Goal: Obtain resource: Download file/media

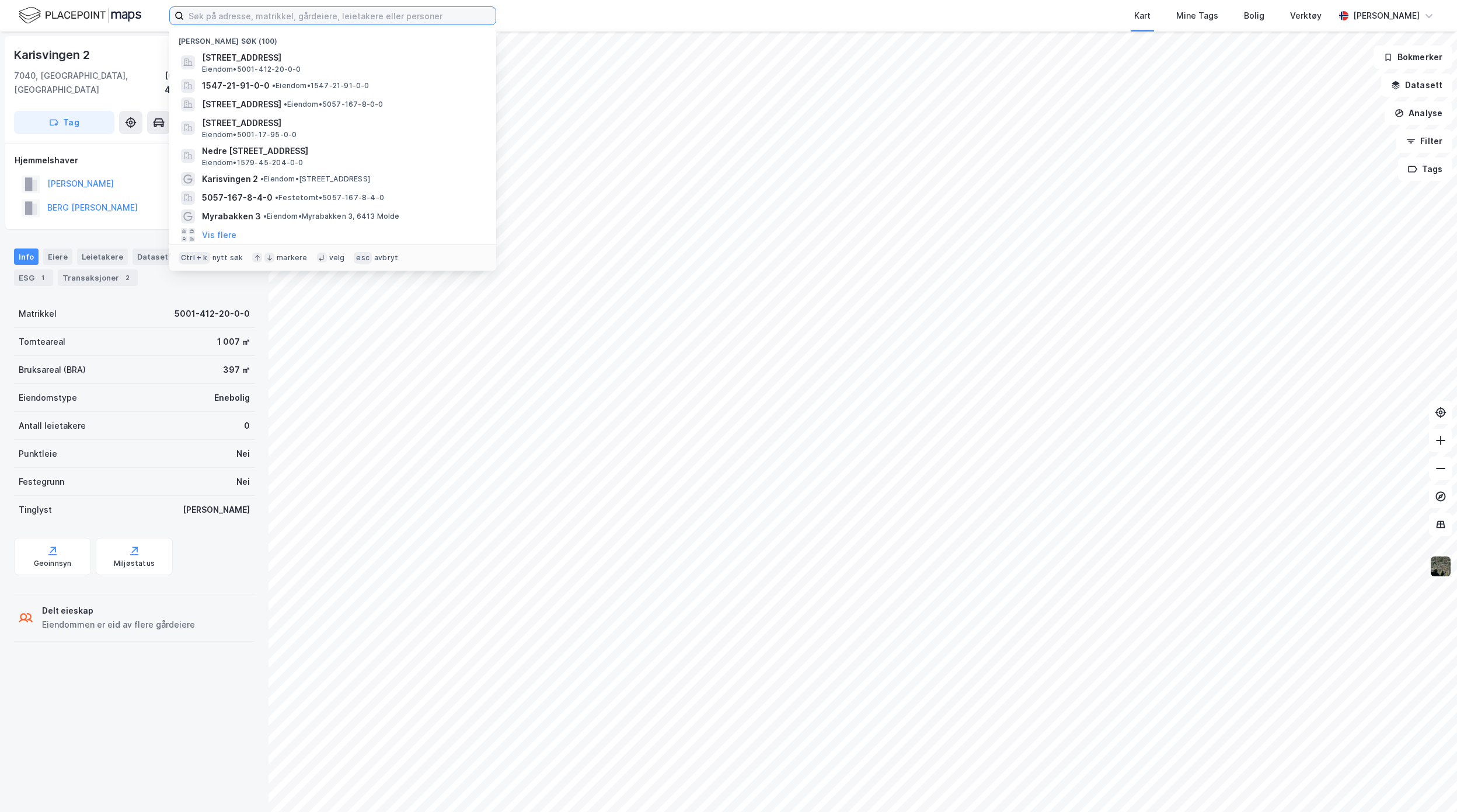
click at [391, 19] on input at bounding box center [340, 16] width 312 height 18
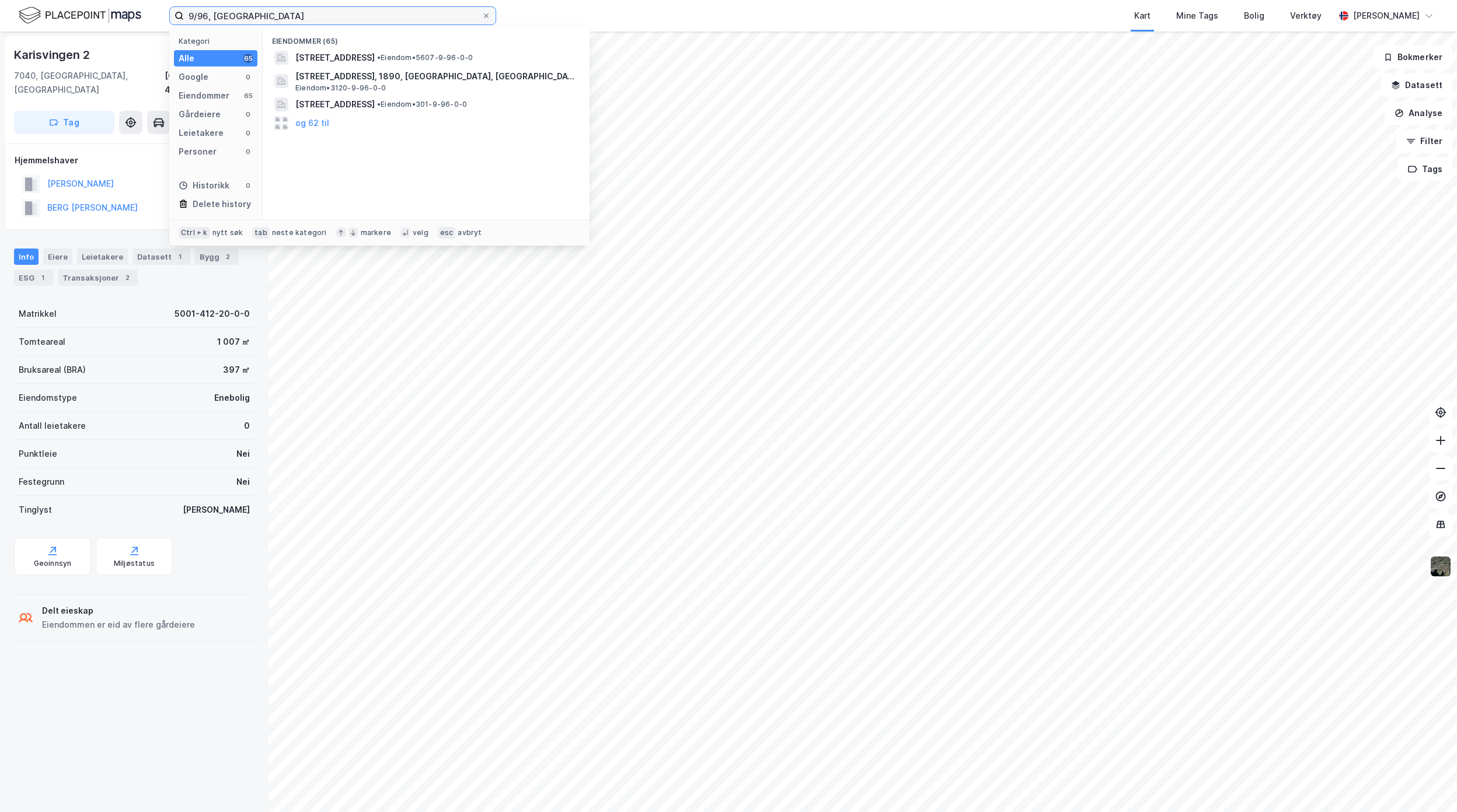
type input "9/96, [GEOGRAPHIC_DATA]"
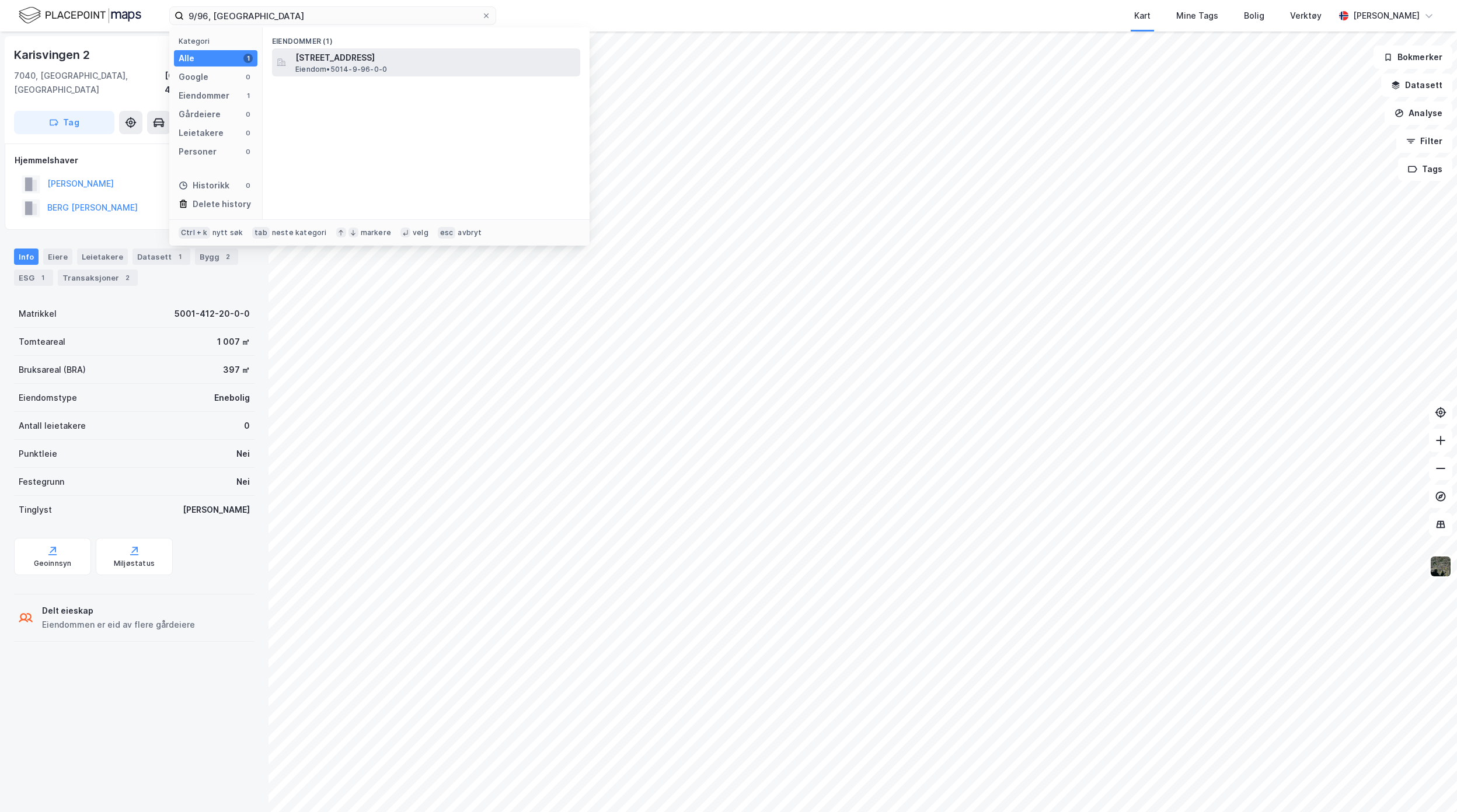
click at [380, 53] on span "[STREET_ADDRESS]" at bounding box center [435, 58] width 280 height 14
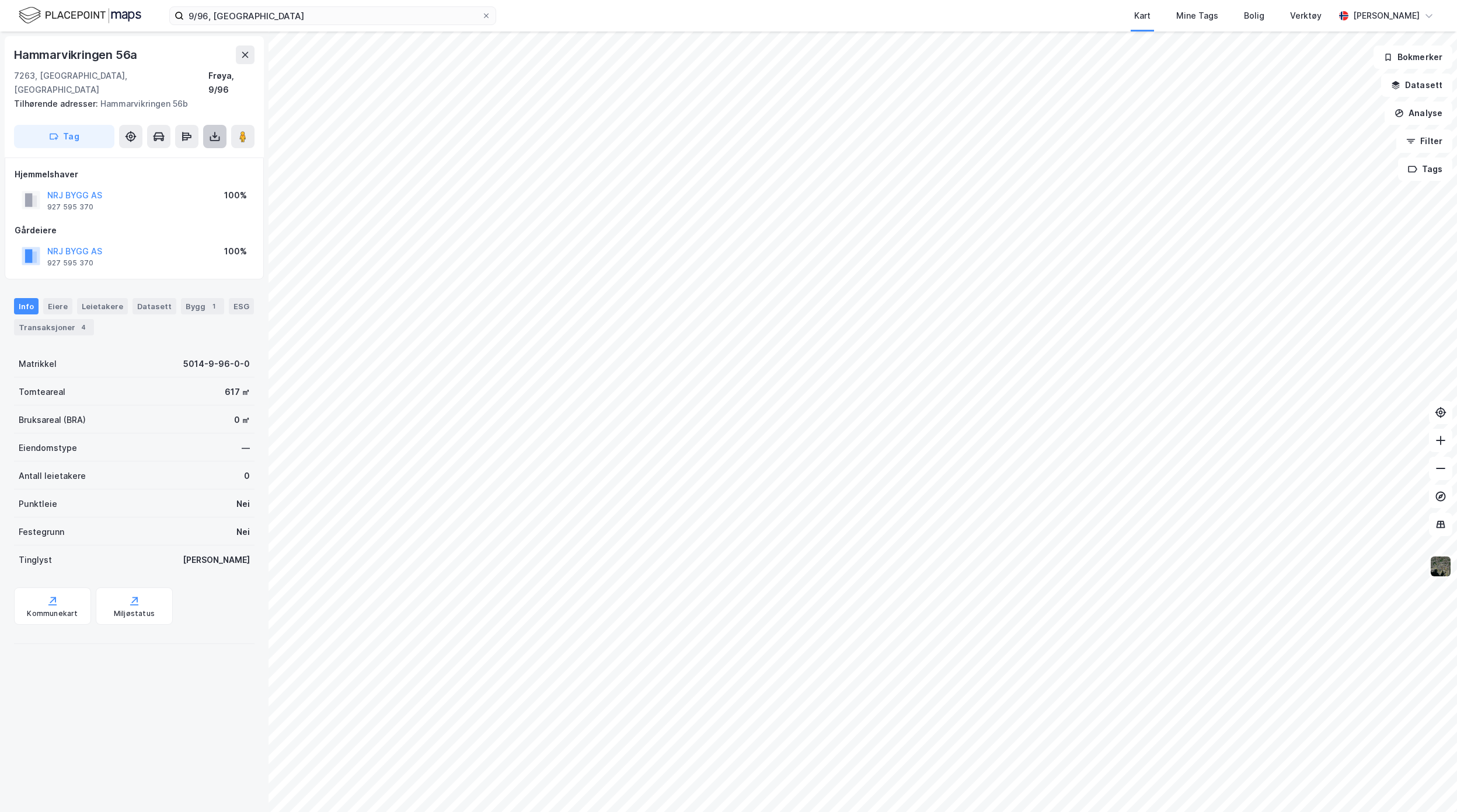
click at [211, 130] on icon at bounding box center [214, 136] width 12 height 12
click at [191, 155] on div "Last ned grunnbok" at bounding box center [157, 160] width 68 height 10
